Goal: Obtain resource: Obtain resource

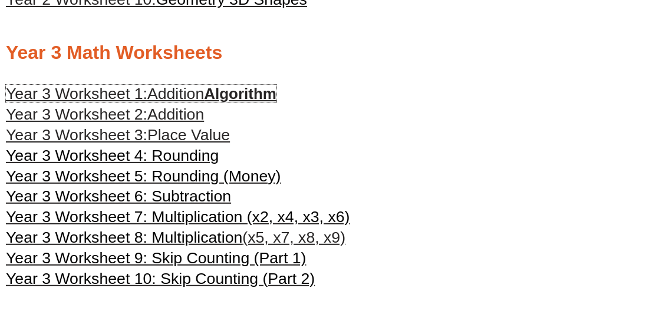
scroll to position [925, 0]
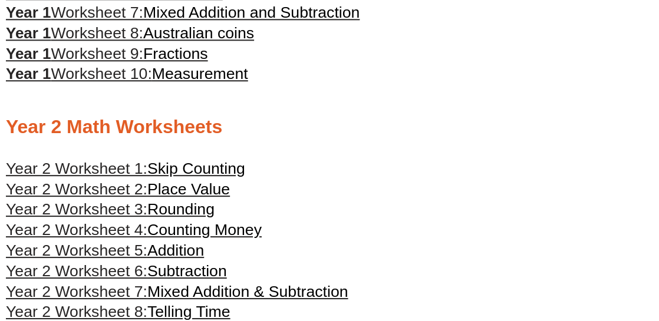
scroll to position [766, 0]
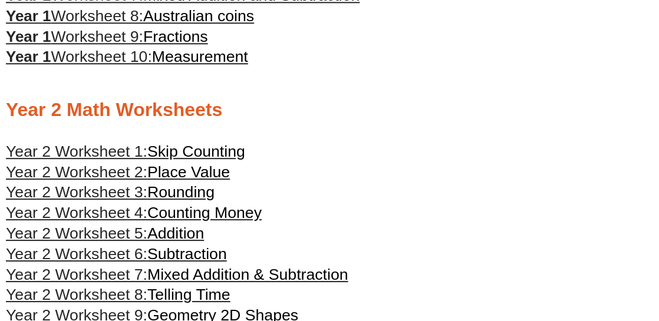
click at [211, 153] on span "Skip Counting" at bounding box center [196, 152] width 98 height 18
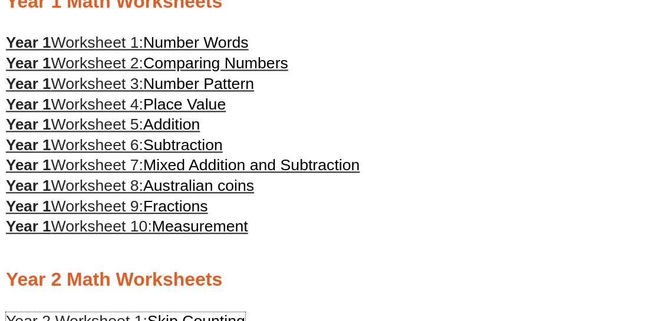
scroll to position [589, 0]
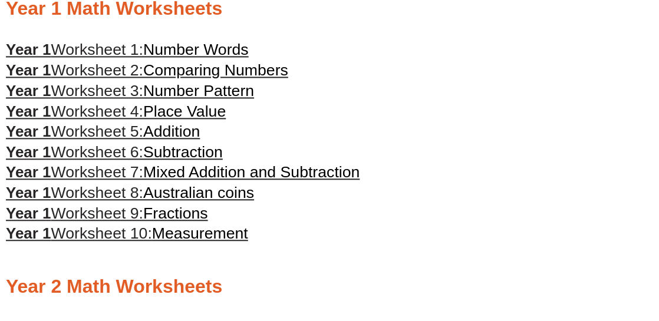
click at [209, 120] on span "Place Value" at bounding box center [184, 111] width 82 height 18
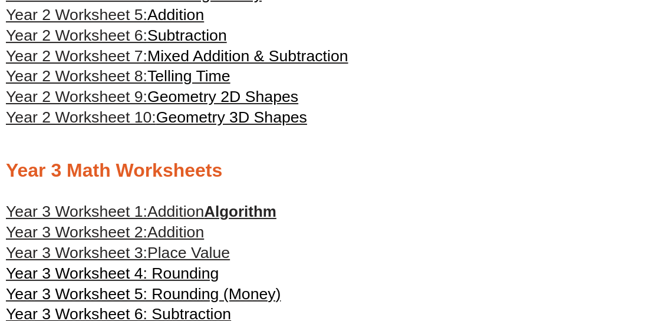
scroll to position [1001, 0]
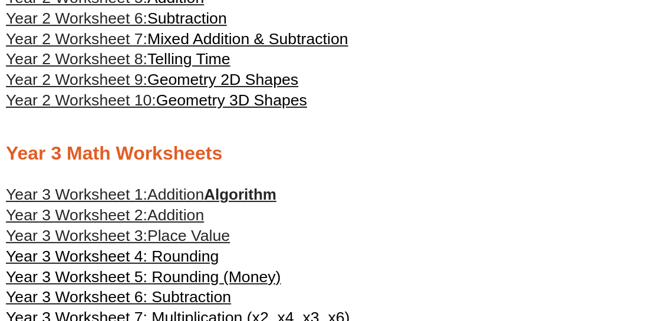
click at [220, 244] on span "Place Value" at bounding box center [188, 236] width 82 height 18
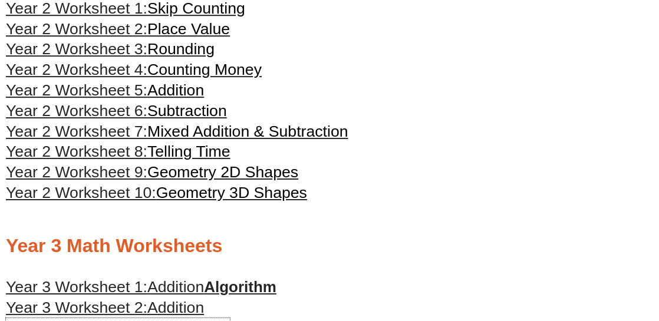
scroll to position [825, 0]
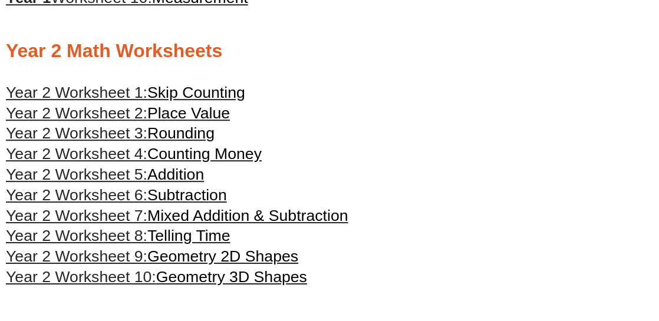
click at [178, 120] on span "Place Value" at bounding box center [188, 113] width 82 height 18
click at [239, 224] on span "Mixed Addition & Subtraction" at bounding box center [247, 216] width 201 height 18
click at [279, 263] on span "Geometry 2D Shapes" at bounding box center [222, 256] width 151 height 18
click at [201, 139] on span "Rounding" at bounding box center [180, 133] width 67 height 18
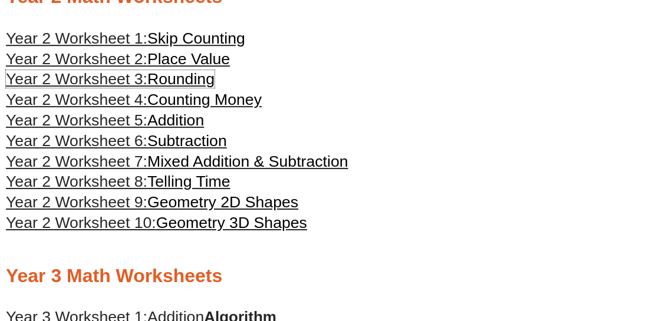
scroll to position [1001, 0]
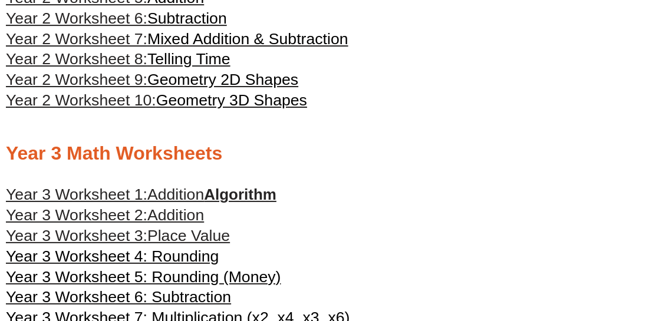
click at [262, 203] on link "Year 3 Worksheet 1: Addition Algorithm" at bounding box center [141, 195] width 270 height 18
click at [172, 224] on span "Addition" at bounding box center [175, 215] width 57 height 18
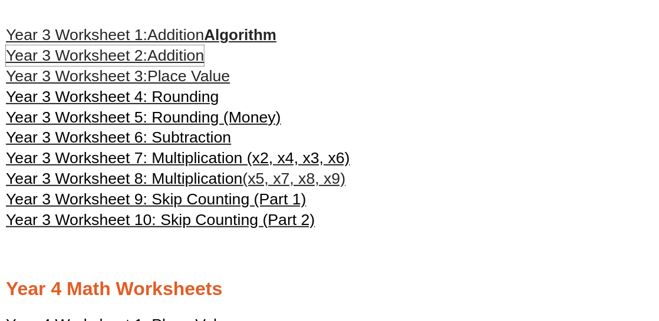
scroll to position [1178, 0]
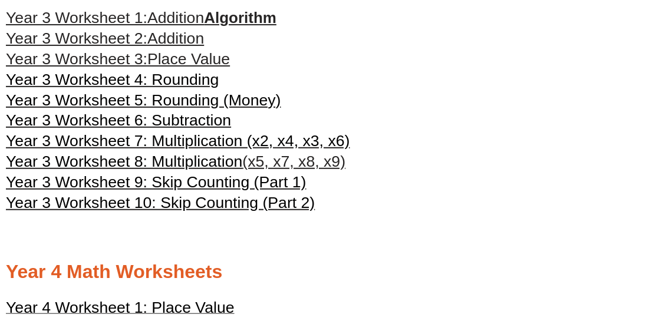
click at [211, 68] on span "Place Value" at bounding box center [188, 59] width 82 height 18
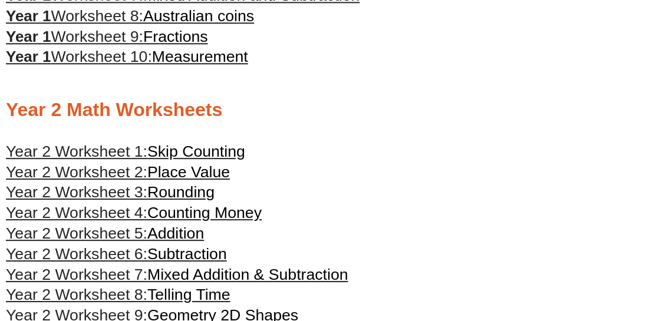
scroll to position [825, 0]
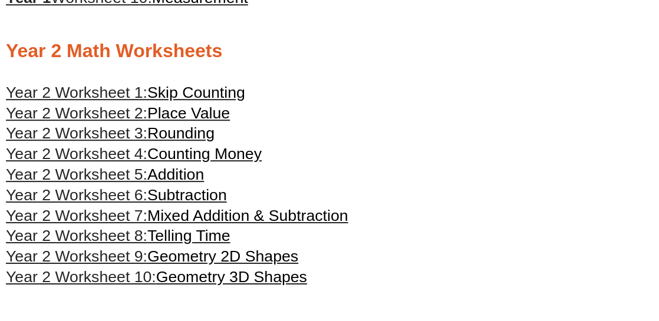
click at [166, 178] on span "Addition" at bounding box center [175, 175] width 57 height 18
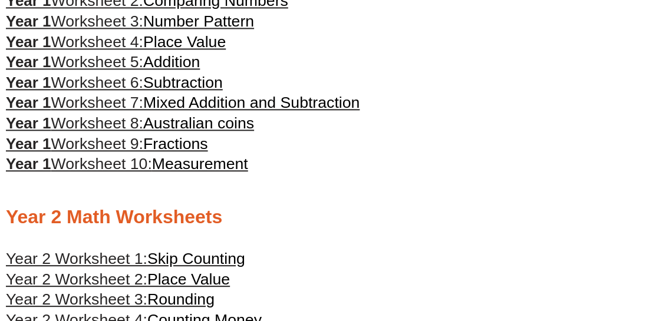
scroll to position [648, 0]
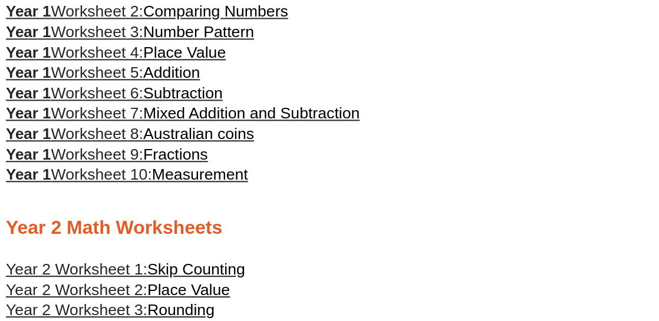
click at [216, 182] on span "Measurement" at bounding box center [200, 175] width 96 height 18
click at [184, 39] on span "Number Pattern" at bounding box center [198, 32] width 111 height 18
